Goal: Check status: Check status

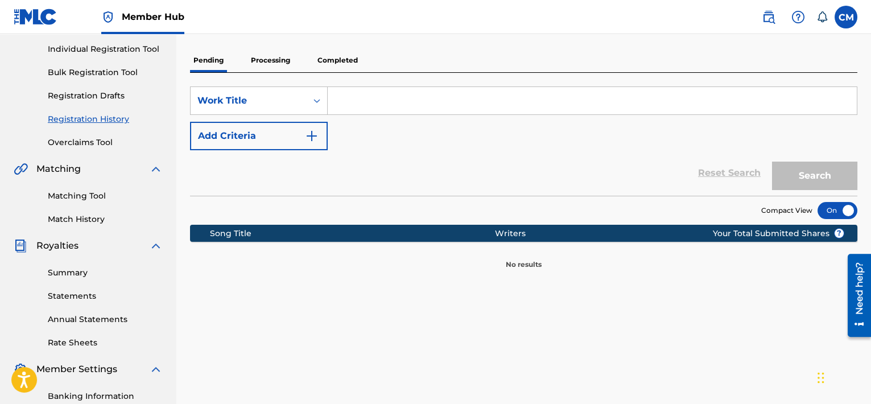
scroll to position [85, 0]
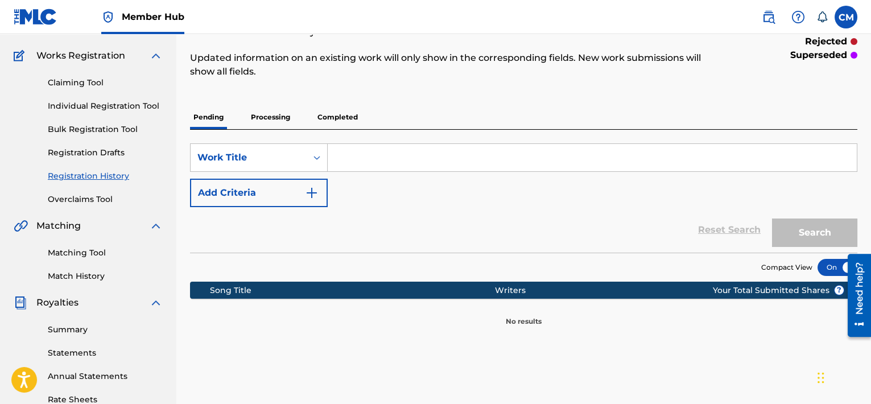
click at [261, 118] on p "Processing" at bounding box center [271, 117] width 46 height 24
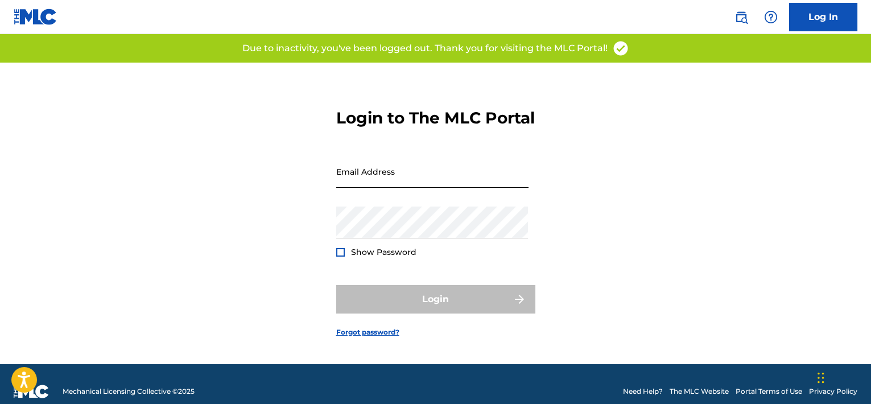
click at [426, 188] on input "Email Address" at bounding box center [432, 171] width 192 height 32
type input "[EMAIL_ADDRESS][DOMAIN_NAME]"
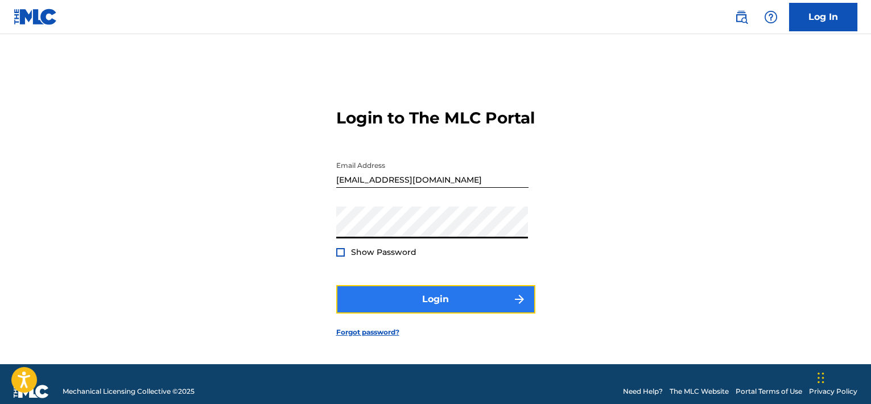
click at [417, 304] on button "Login" at bounding box center [435, 299] width 199 height 28
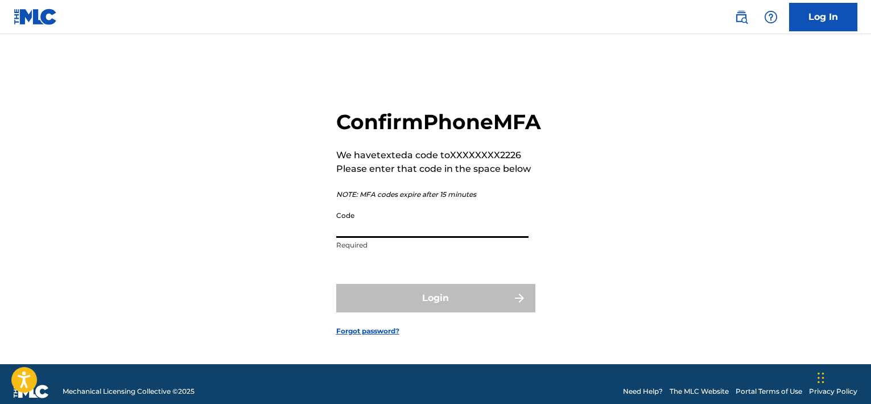
click at [386, 238] on input "Code" at bounding box center [432, 221] width 192 height 32
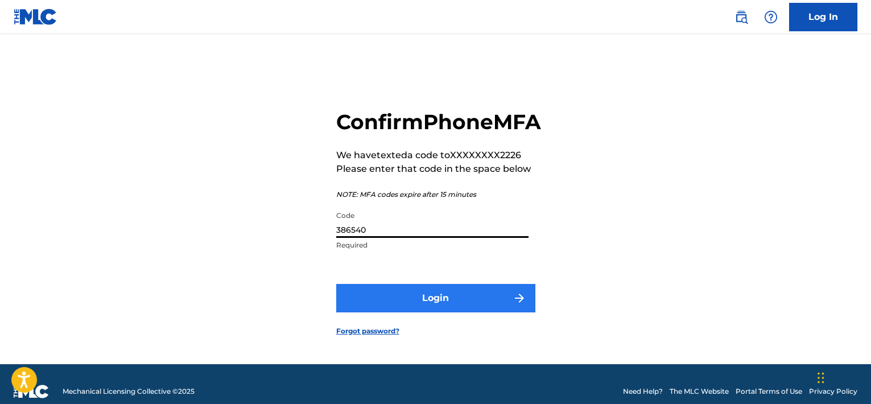
type input "386540"
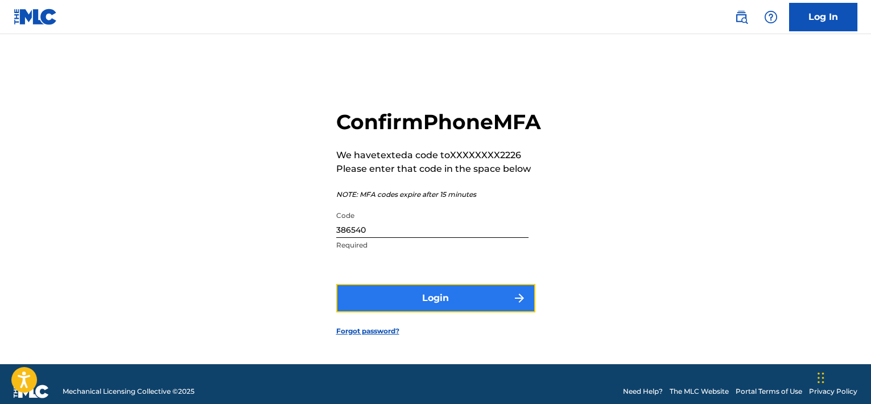
click at [443, 312] on button "Login" at bounding box center [435, 298] width 199 height 28
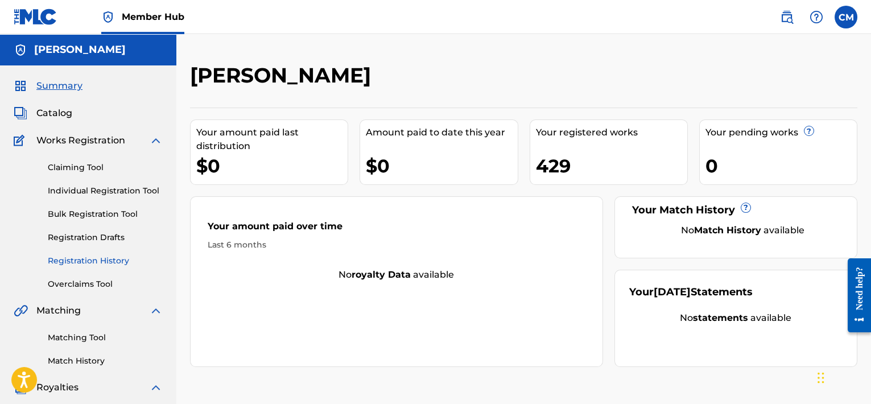
click at [93, 258] on link "Registration History" at bounding box center [105, 261] width 115 height 12
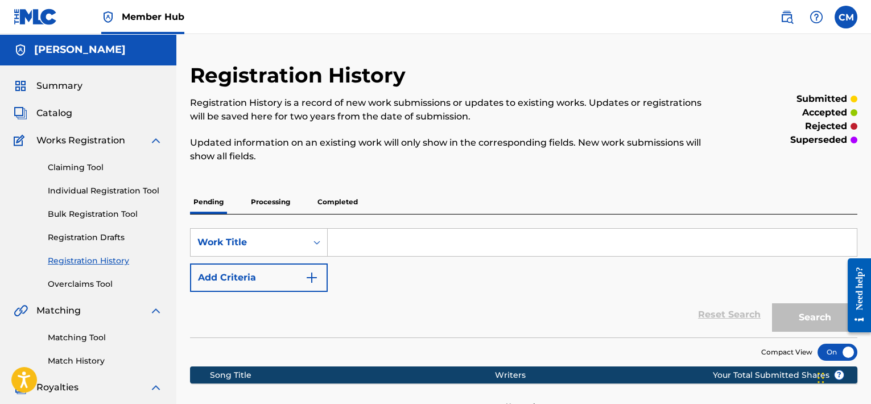
click at [268, 200] on p "Processing" at bounding box center [271, 202] width 46 height 24
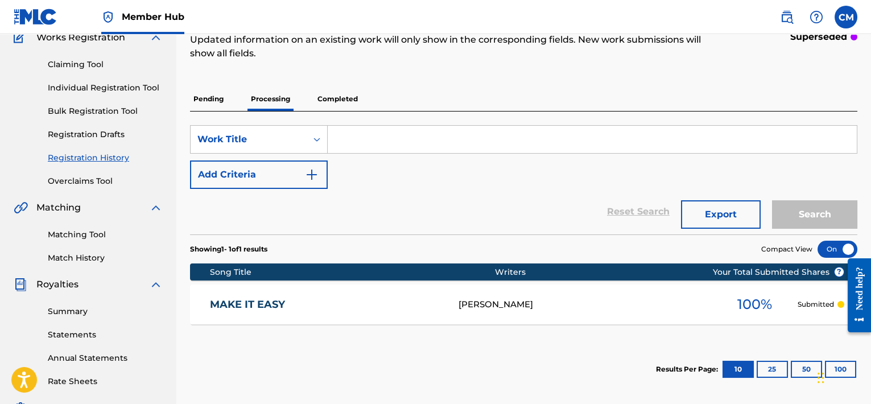
scroll to position [85, 0]
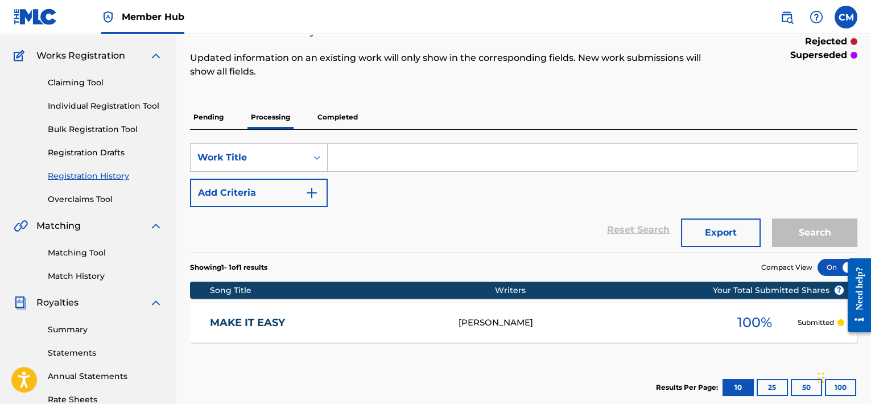
click at [332, 116] on p "Completed" at bounding box center [337, 117] width 47 height 24
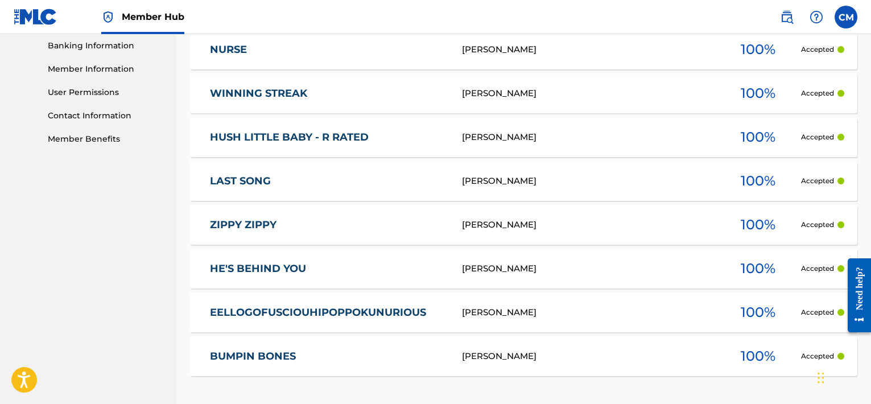
scroll to position [595, 0]
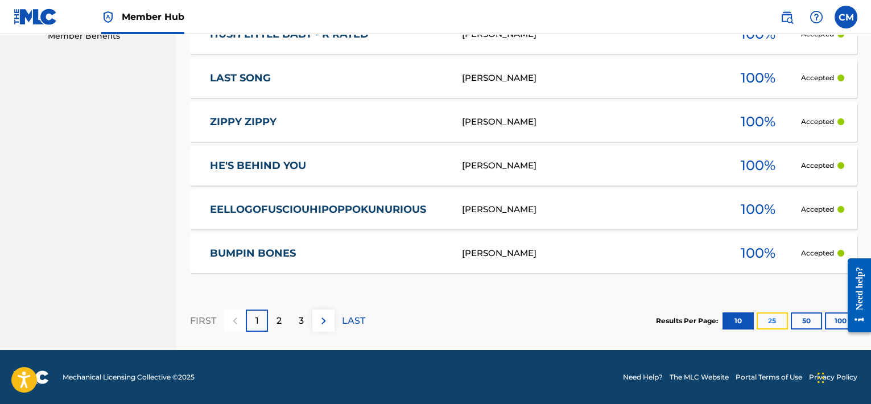
click at [764, 319] on button "25" at bounding box center [772, 320] width 31 height 17
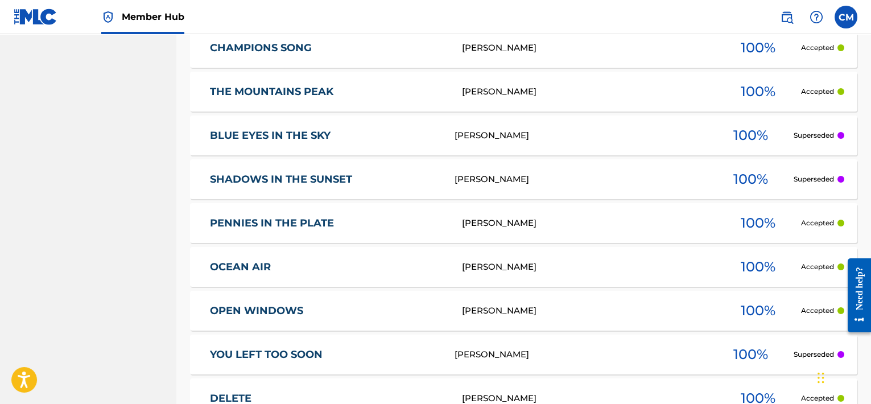
scroll to position [1253, 0]
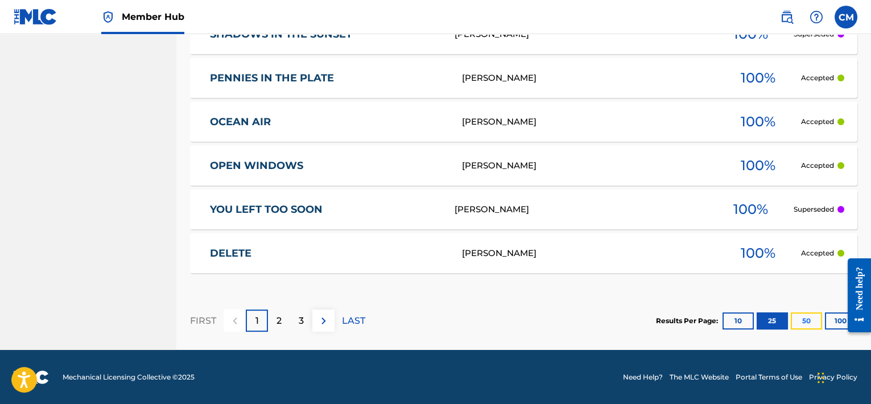
click at [803, 317] on button "50" at bounding box center [806, 320] width 31 height 17
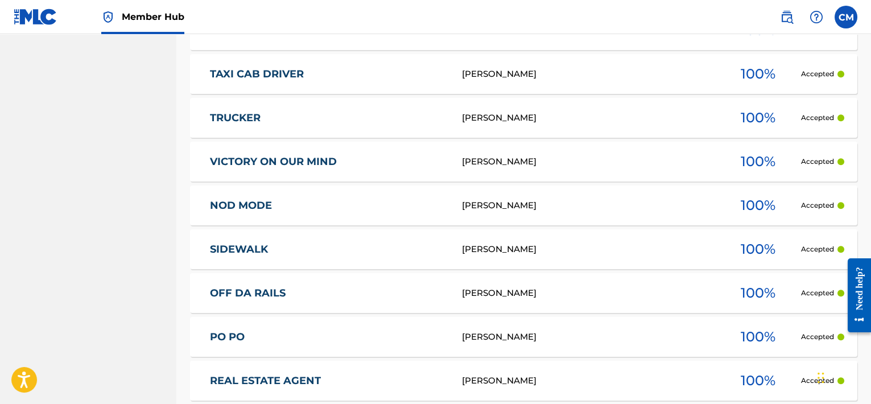
scroll to position [2348, 0]
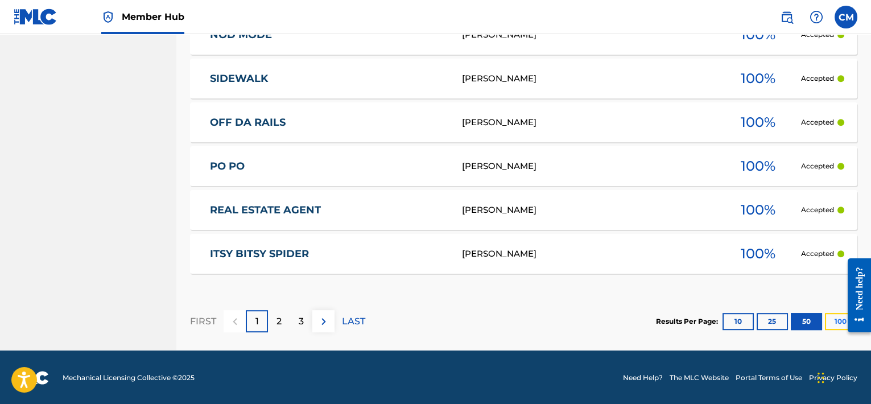
click at [837, 318] on button "100" at bounding box center [840, 321] width 31 height 17
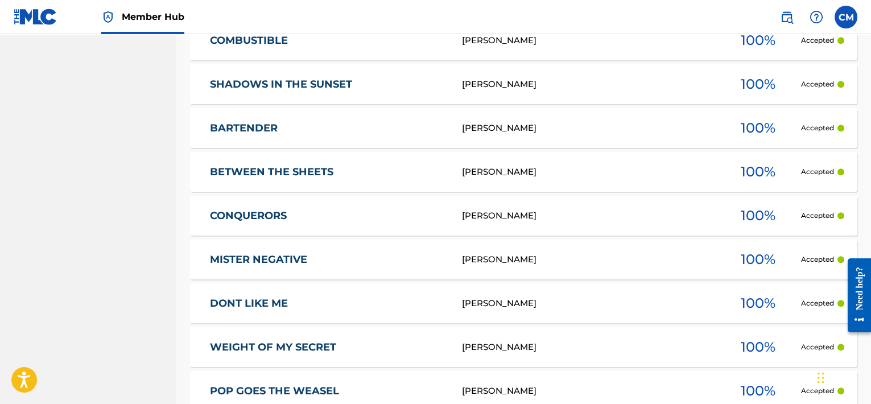
scroll to position [4538, 0]
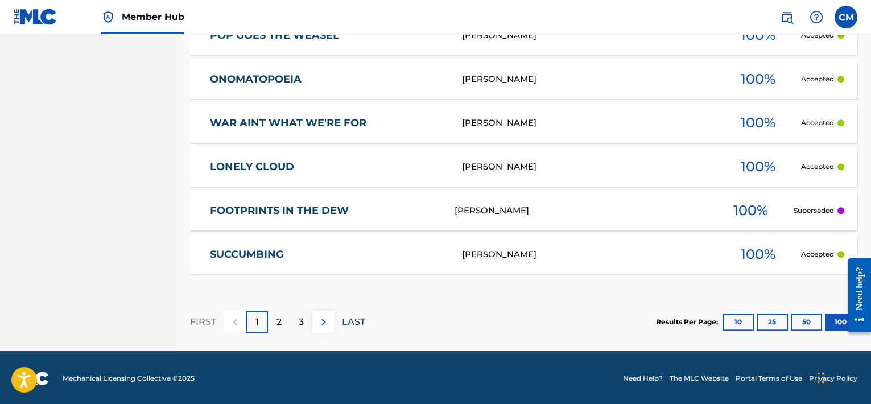
click at [355, 319] on p "LAST" at bounding box center [353, 322] width 23 height 14
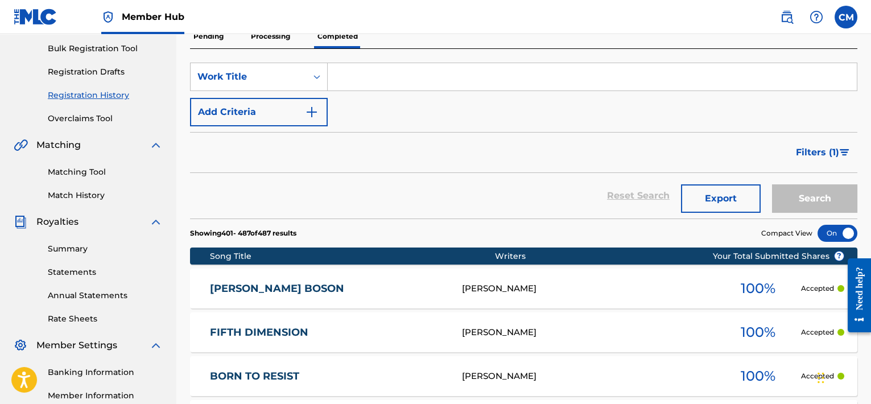
scroll to position [170, 0]
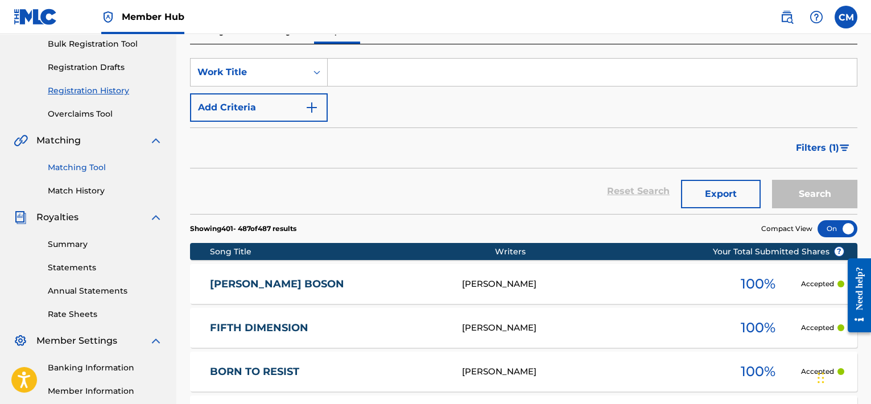
click at [93, 162] on link "Matching Tool" at bounding box center [105, 168] width 115 height 12
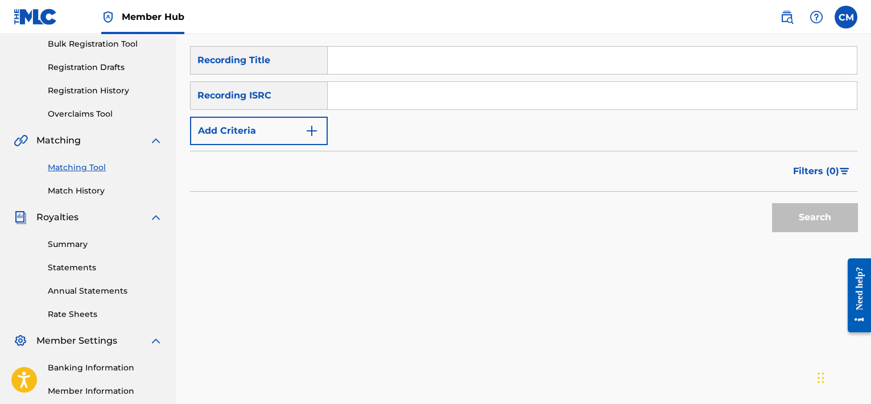
scroll to position [256, 0]
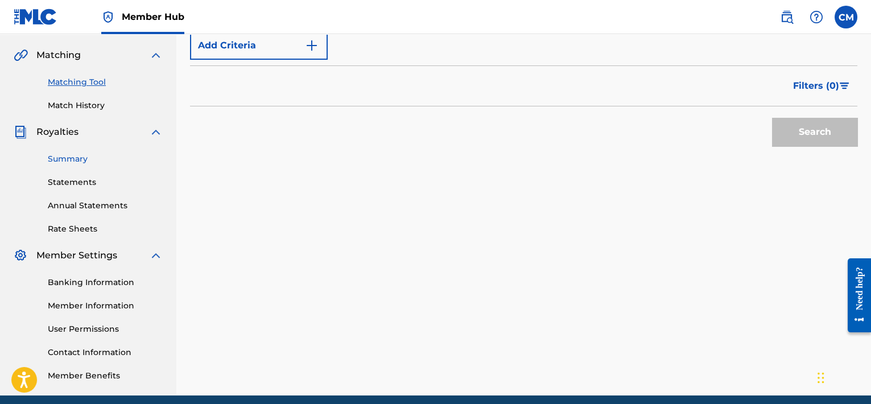
click at [78, 157] on link "Summary" at bounding box center [105, 159] width 115 height 12
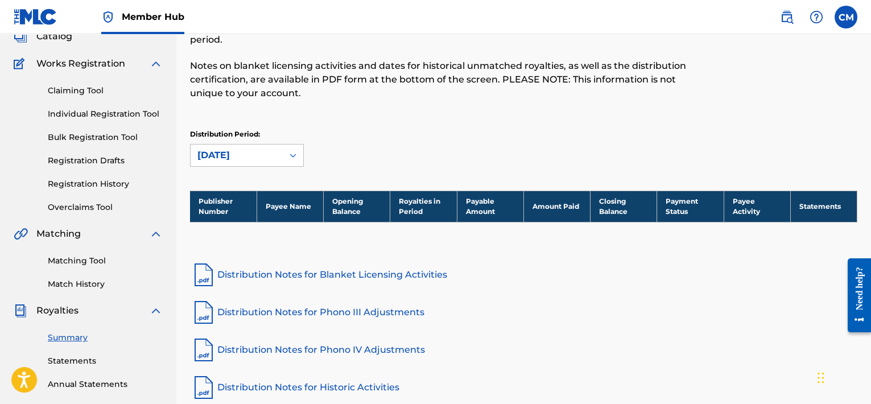
scroll to position [170, 0]
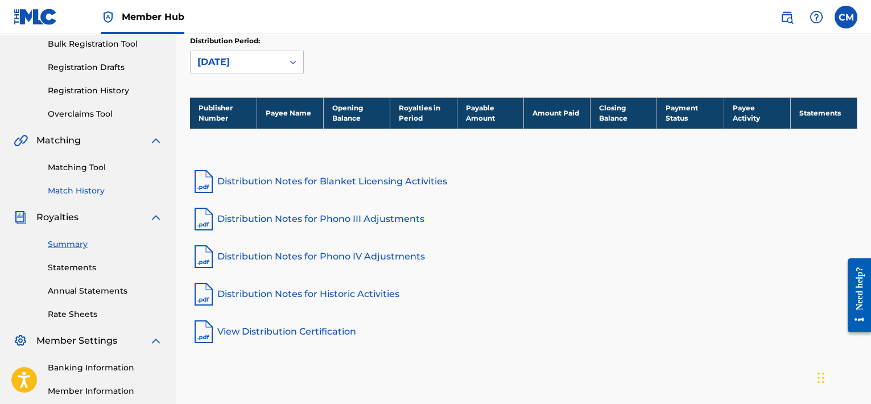
click at [100, 191] on link "Match History" at bounding box center [105, 191] width 115 height 12
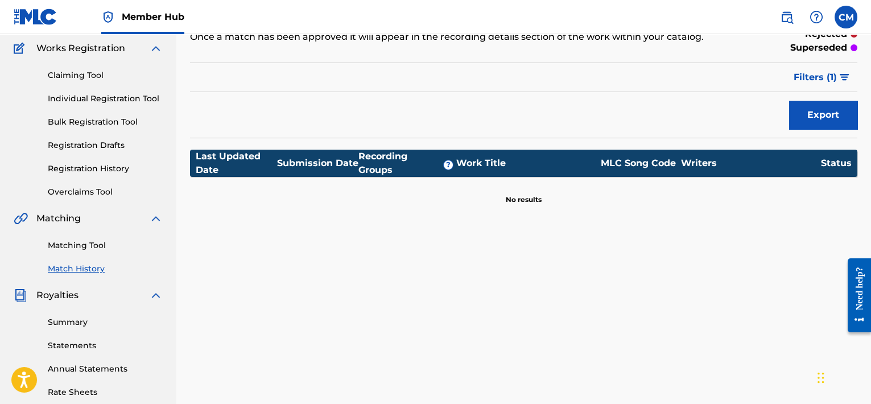
scroll to position [170, 0]
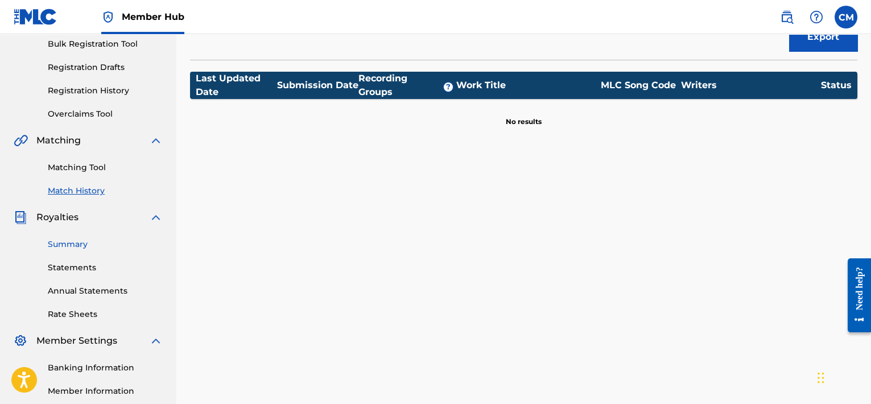
click at [61, 246] on link "Summary" at bounding box center [105, 244] width 115 height 12
click at [61, 120] on div "Claiming Tool Individual Registration Tool Bulk Registration Tool Registration …" at bounding box center [88, 48] width 149 height 143
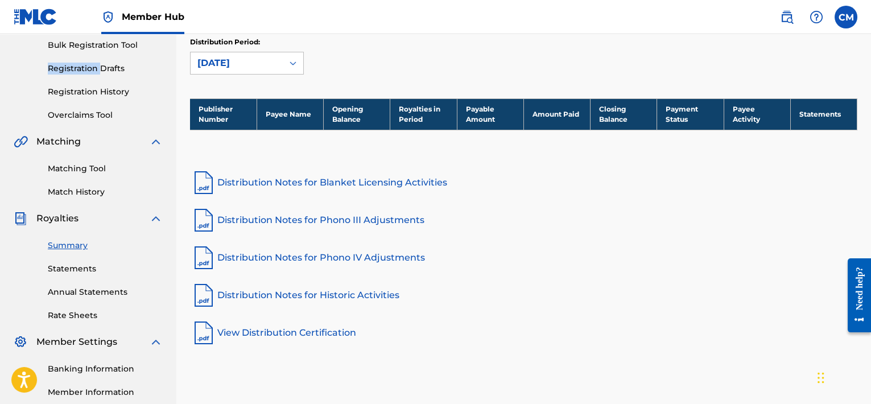
scroll to position [170, 0]
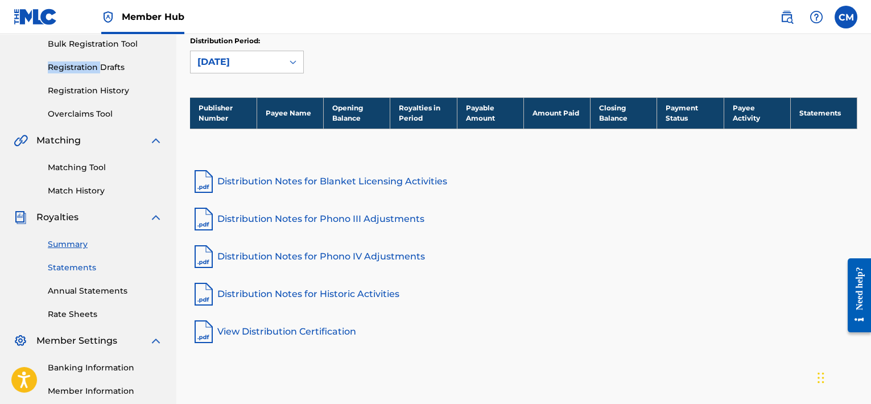
click at [68, 266] on link "Statements" at bounding box center [105, 268] width 115 height 12
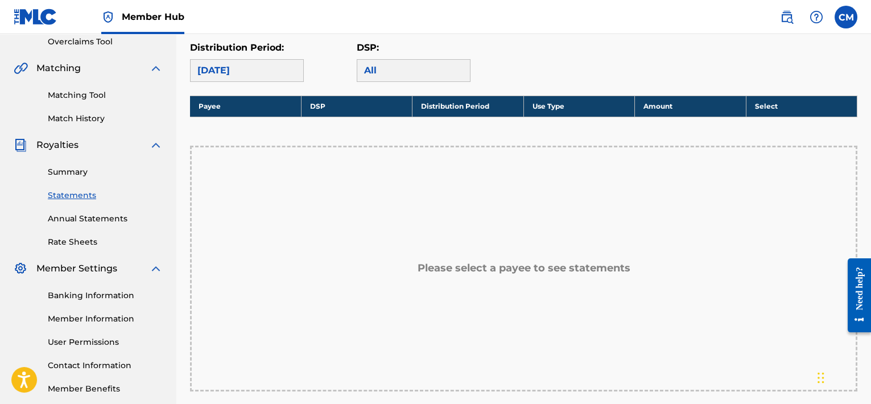
scroll to position [232, 0]
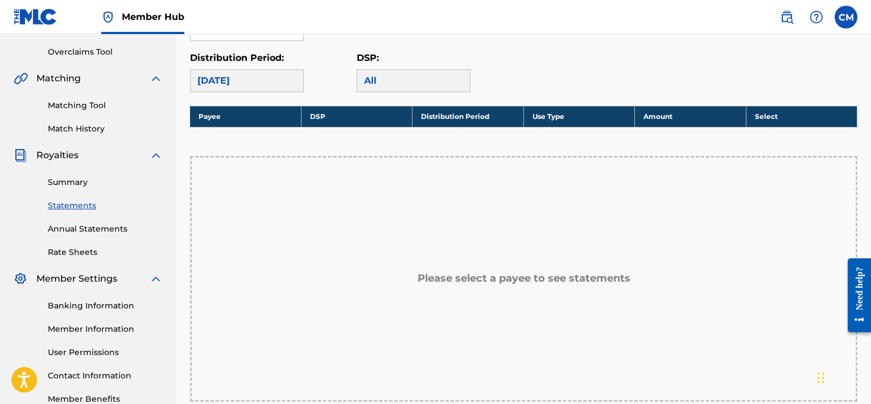
click at [420, 77] on div "All" at bounding box center [414, 80] width 114 height 23
click at [409, 82] on div "All" at bounding box center [414, 80] width 114 height 23
click at [222, 113] on th "Payee" at bounding box center [245, 116] width 111 height 21
click at [216, 114] on th "Payee" at bounding box center [245, 116] width 111 height 21
click at [230, 112] on th "Payee" at bounding box center [245, 116] width 111 height 21
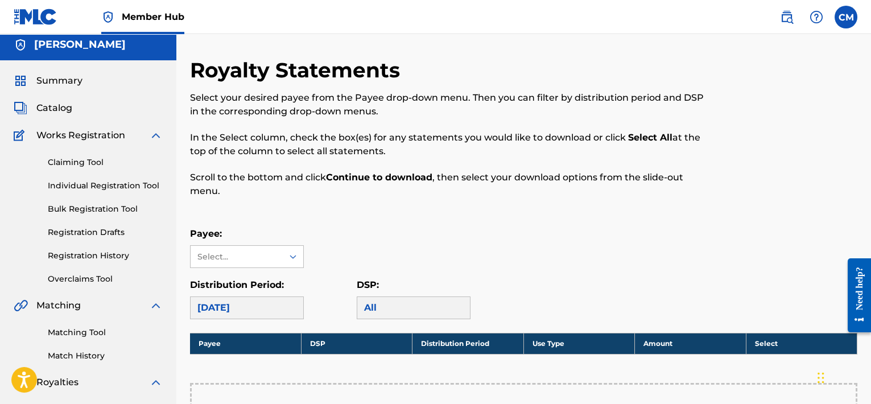
scroll to position [0, 0]
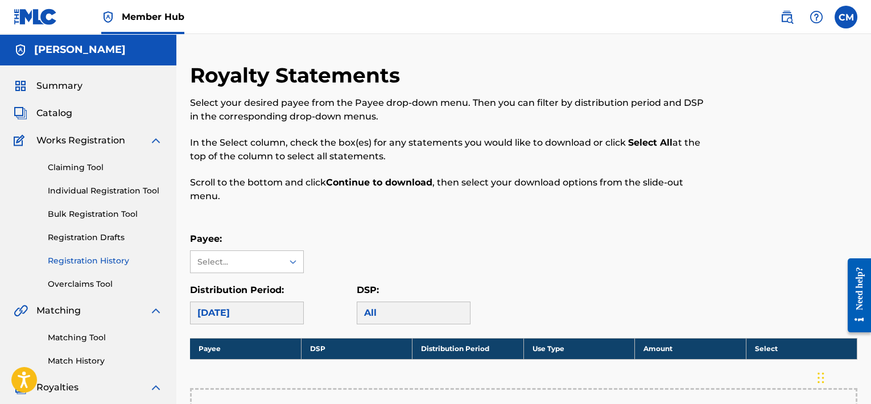
click at [117, 264] on link "Registration History" at bounding box center [105, 261] width 115 height 12
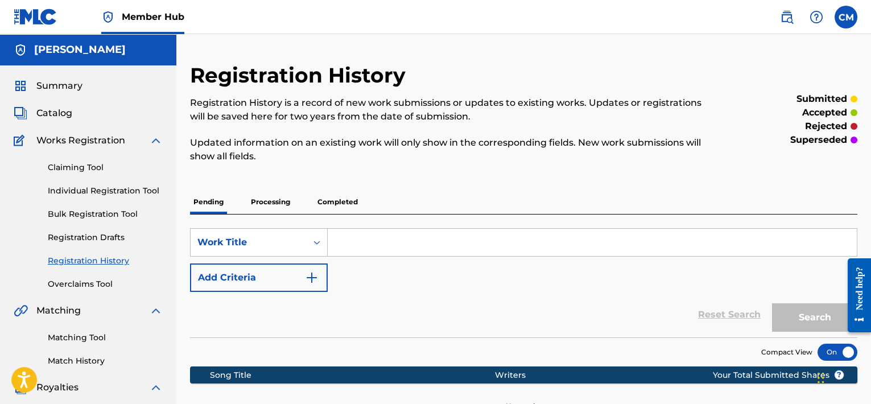
click at [257, 207] on p "Processing" at bounding box center [271, 202] width 46 height 24
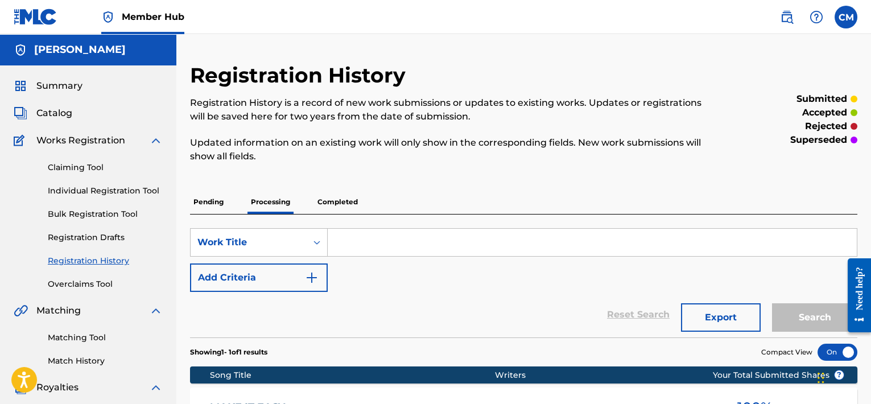
click at [337, 199] on p "Completed" at bounding box center [337, 202] width 47 height 24
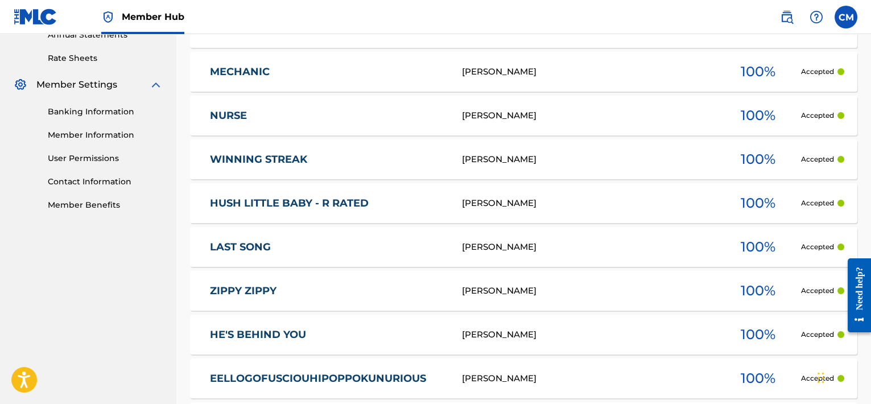
scroll to position [595, 0]
